Goal: Transaction & Acquisition: Download file/media

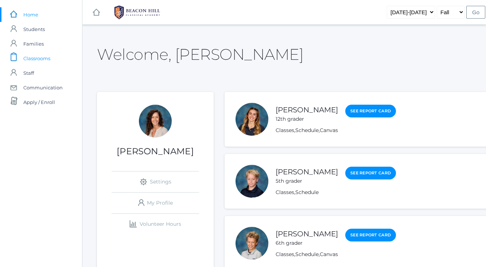
click at [43, 58] on span "Classrooms" at bounding box center [36, 58] width 27 height 15
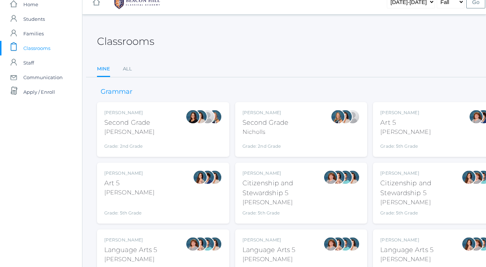
scroll to position [11, 0]
click at [143, 124] on div "Second Grade" at bounding box center [129, 122] width 50 height 10
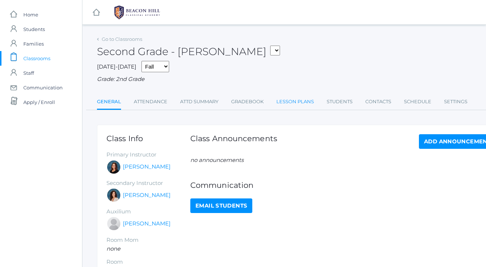
click at [296, 100] on link "Lesson Plans" at bounding box center [295, 101] width 38 height 15
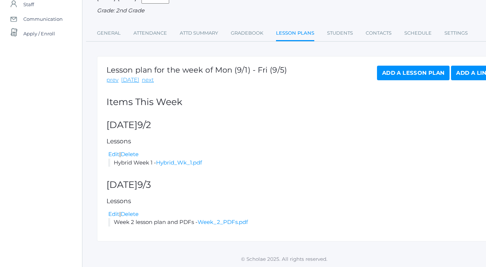
scroll to position [68, 0]
click at [141, 80] on link "next" at bounding box center [147, 80] width 12 height 8
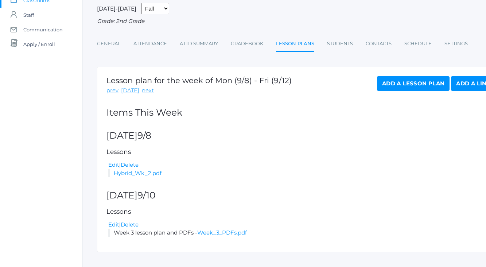
scroll to position [68, 0]
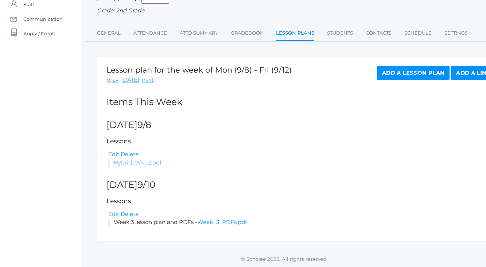
click at [119, 161] on link "Hybrid_Wk_2.pdf" at bounding box center [138, 162] width 48 height 7
